Goal: Task Accomplishment & Management: Complete application form

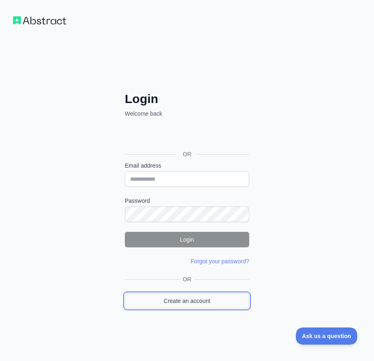
click at [195, 302] on link "Create an account" at bounding box center [187, 301] width 124 height 16
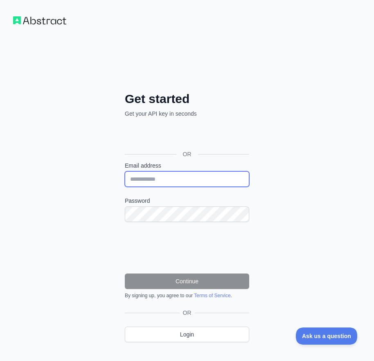
click at [155, 171] on input "Email address" at bounding box center [187, 179] width 124 height 16
paste input "**********"
type input "**********"
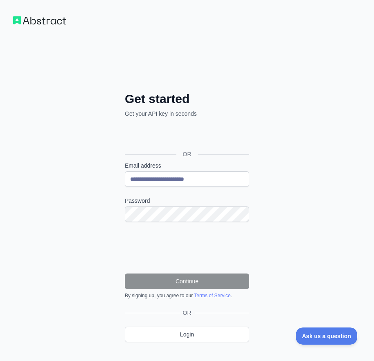
click at [164, 199] on label "Password" at bounding box center [187, 201] width 124 height 8
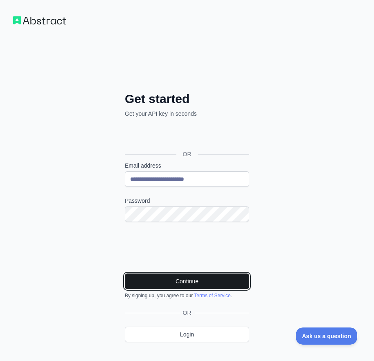
click at [151, 282] on button "Continue" at bounding box center [187, 282] width 124 height 16
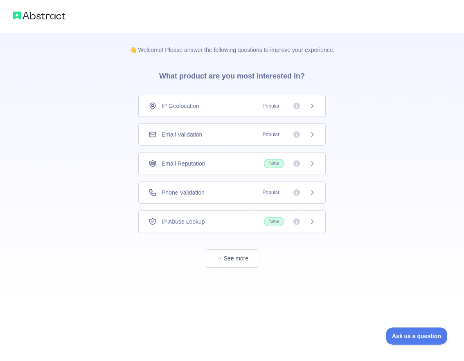
click at [184, 130] on div "Email Validation Popular" at bounding box center [231, 135] width 187 height 22
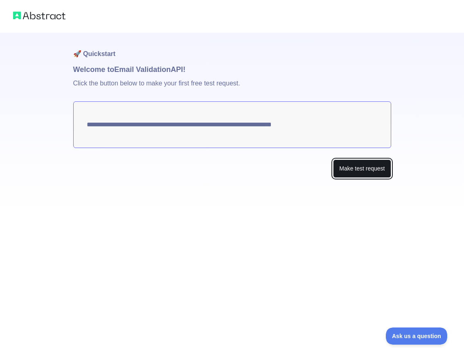
click at [385, 172] on button "Make test request" at bounding box center [362, 169] width 58 height 18
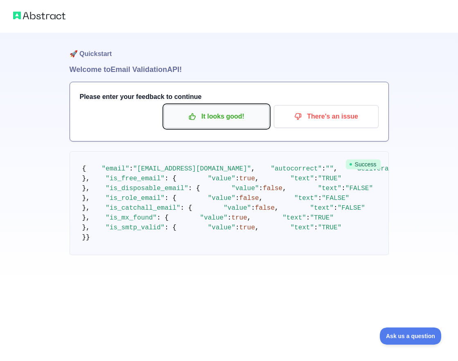
click at [214, 120] on p "It looks good!" at bounding box center [216, 117] width 92 height 14
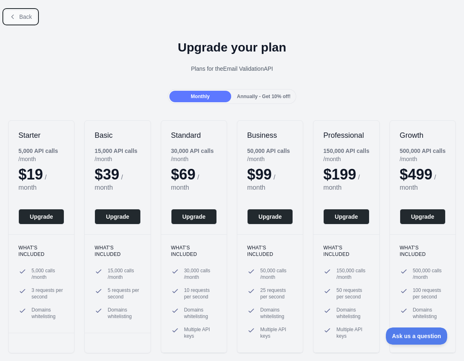
click at [19, 17] on span "Back" at bounding box center [25, 17] width 13 height 7
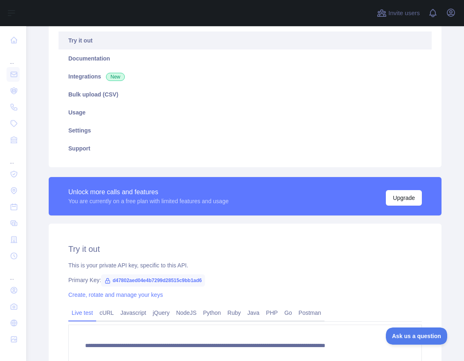
scroll to position [201, 0]
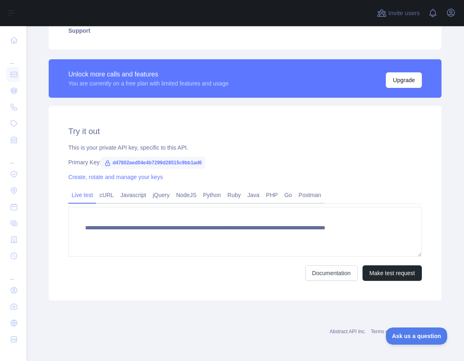
click at [168, 164] on span "d47802aed04e4b7299d28515c9bb1ad6" at bounding box center [153, 163] width 104 height 12
copy span "d47802aed04e4b7299d28515c9bb1ad6"
